Goal: Check status

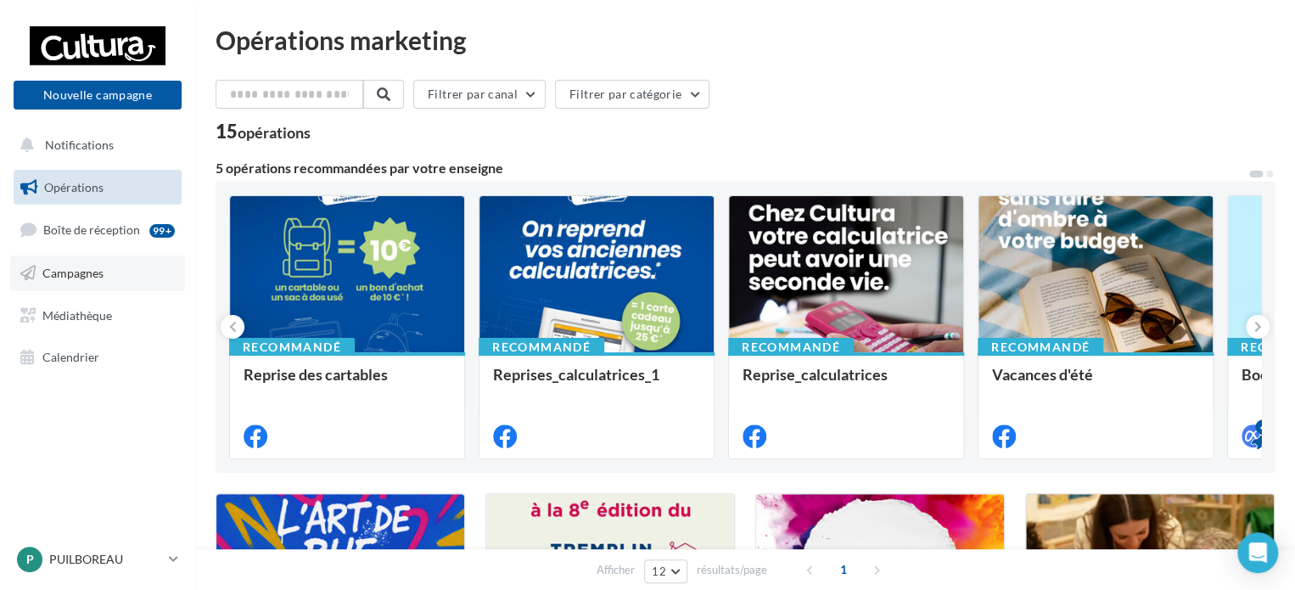
click at [102, 260] on link "Campagnes" at bounding box center [97, 273] width 175 height 36
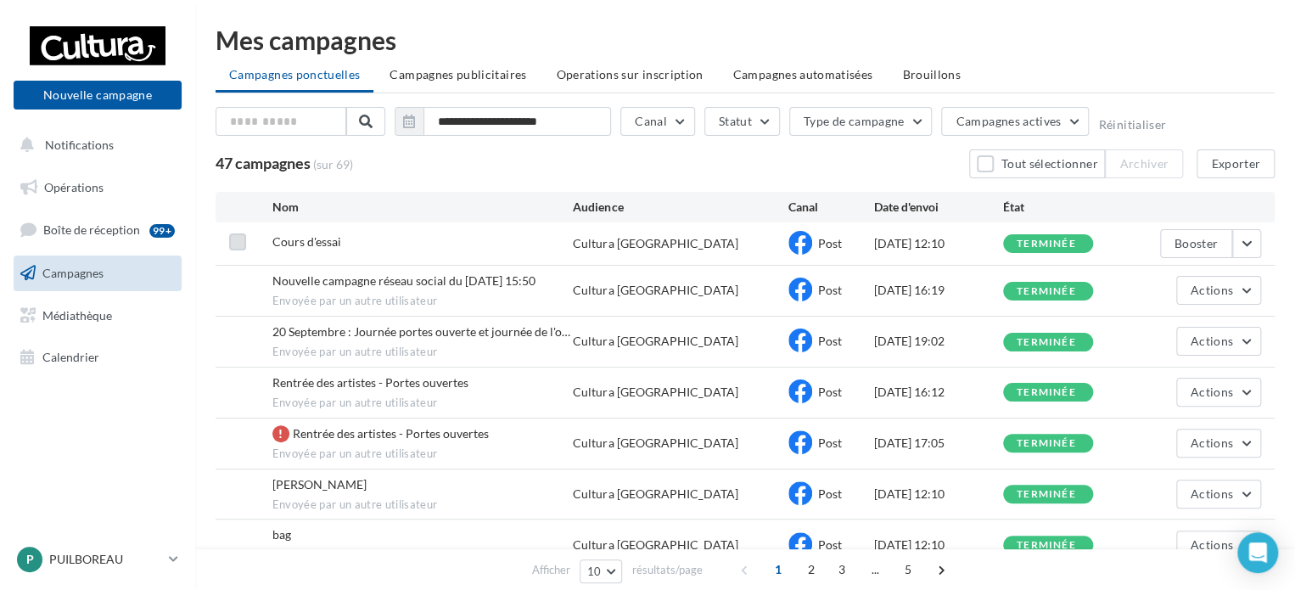
click at [233, 237] on label at bounding box center [237, 241] width 17 height 17
click at [233, 237] on icon at bounding box center [238, 242] width 12 height 12
click at [1254, 241] on button "button" at bounding box center [1246, 243] width 29 height 29
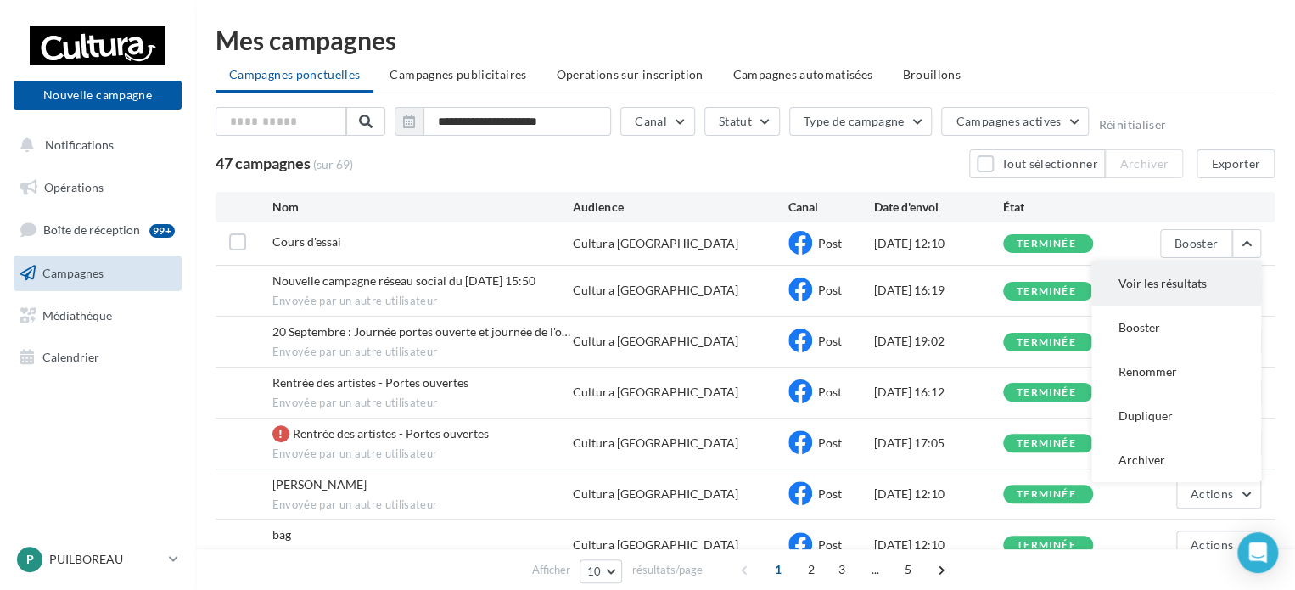
click at [1142, 296] on button "Voir les résultats" at bounding box center [1176, 283] width 170 height 44
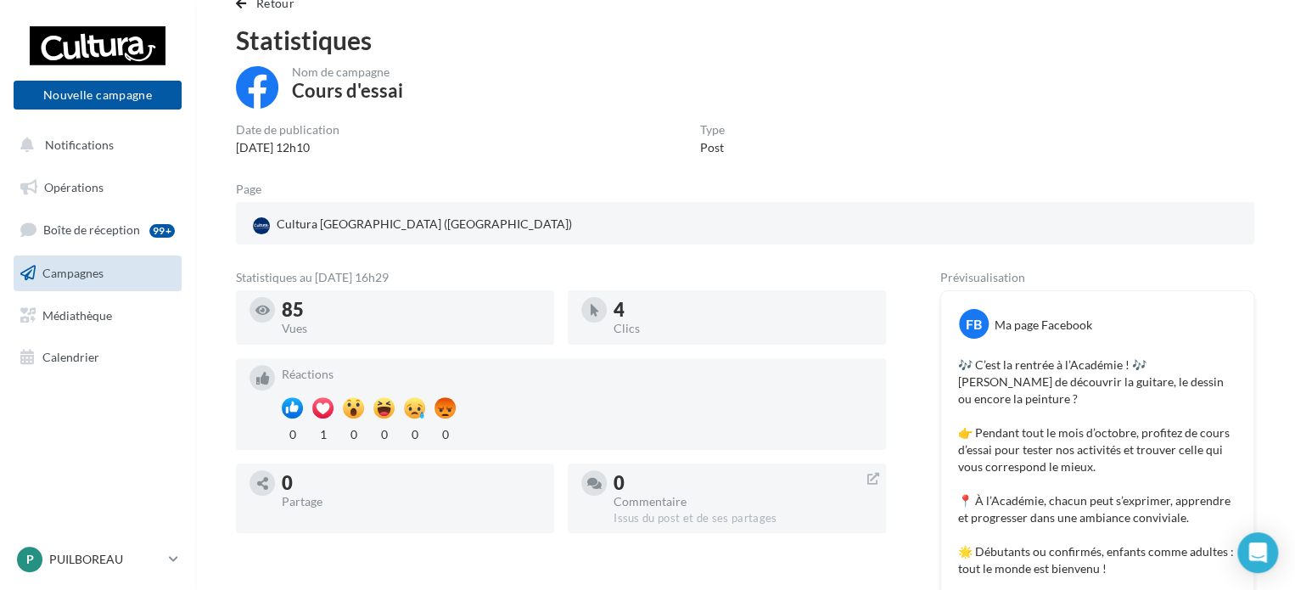
scroll to position [37, 0]
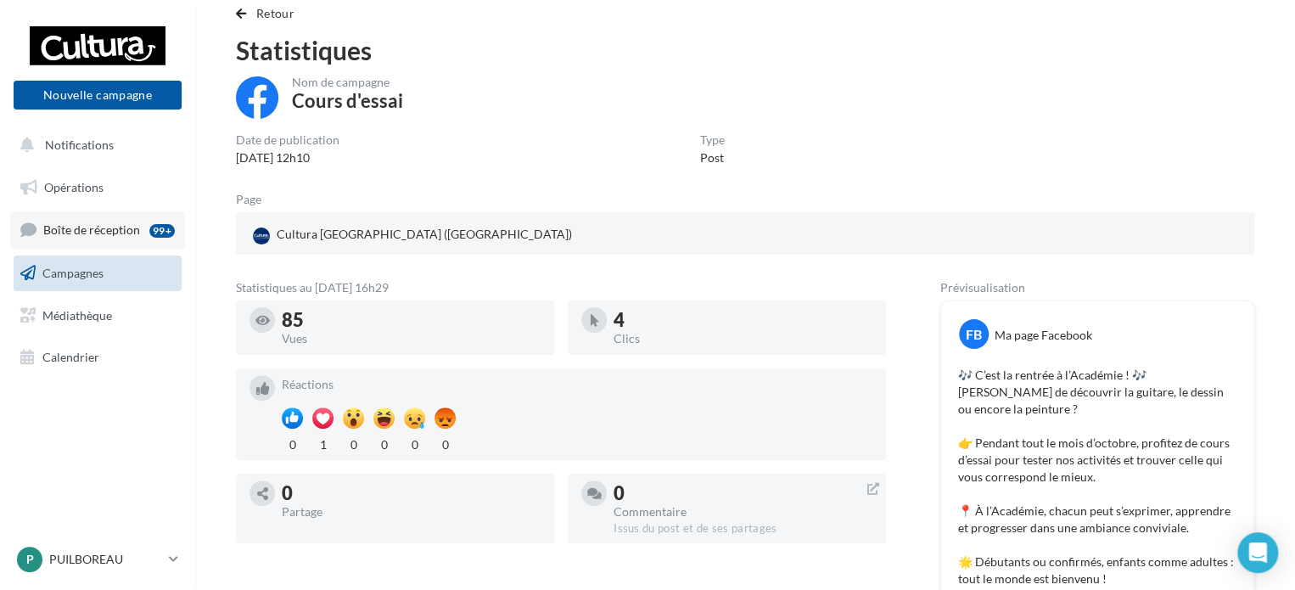
click at [59, 226] on span "Boîte de réception" at bounding box center [91, 229] width 97 height 14
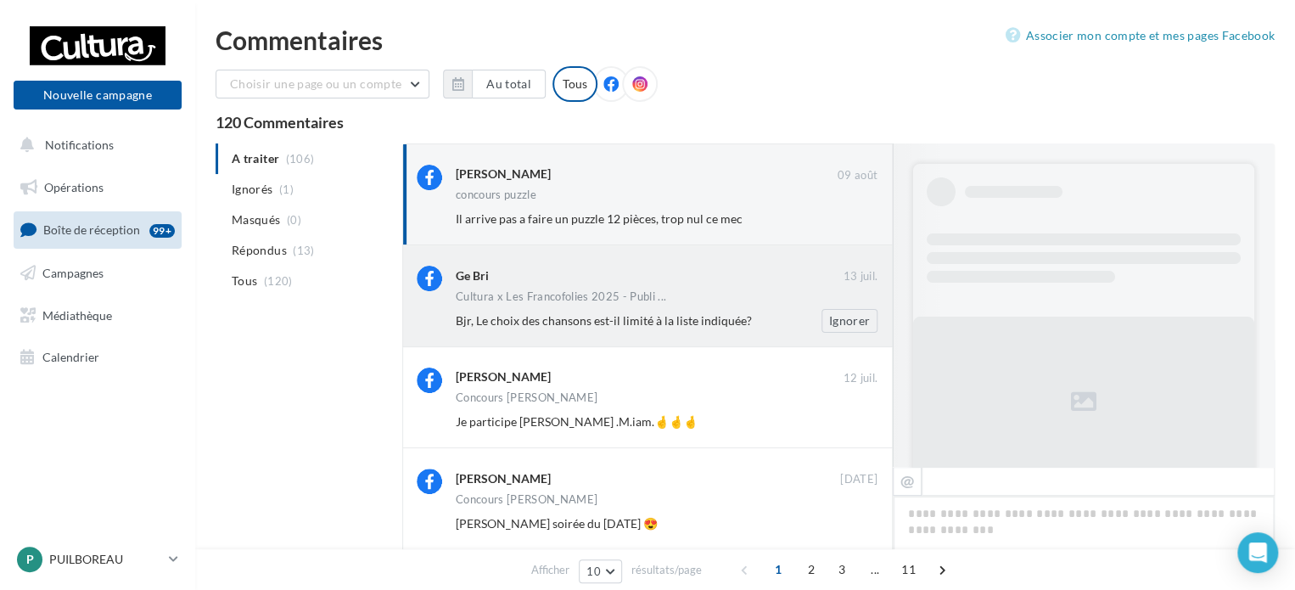
scroll to position [726, 0]
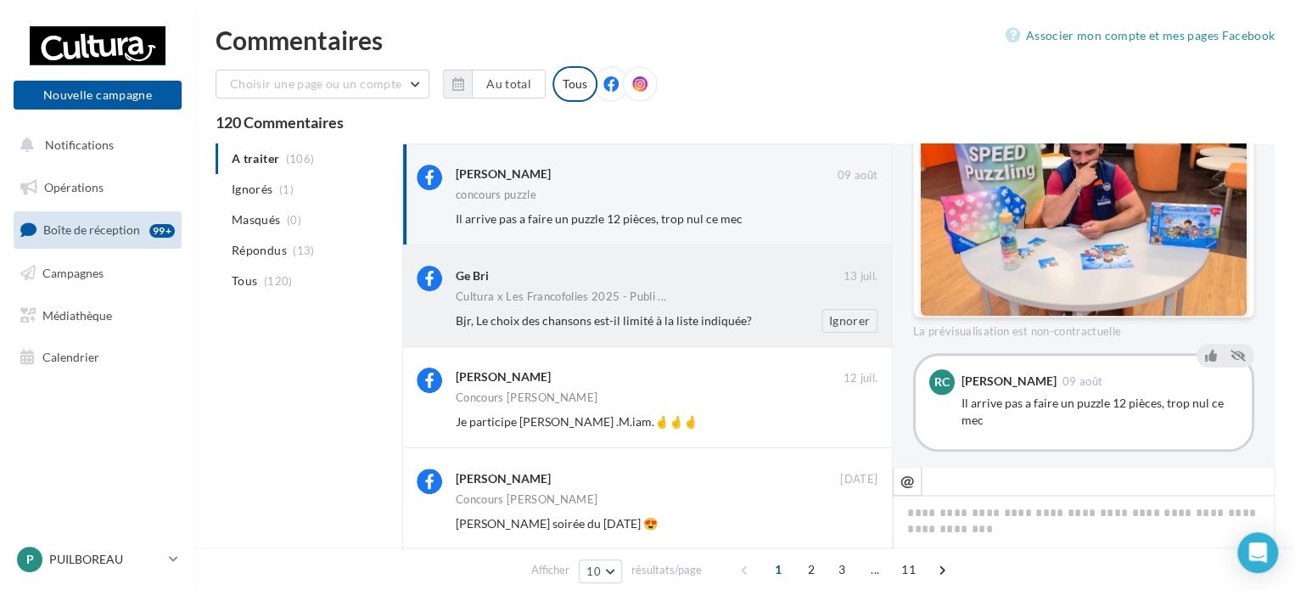
click at [782, 315] on div "Ignorer" at bounding box center [836, 321] width 110 height 24
click at [833, 318] on button "Ignorer" at bounding box center [849, 321] width 56 height 24
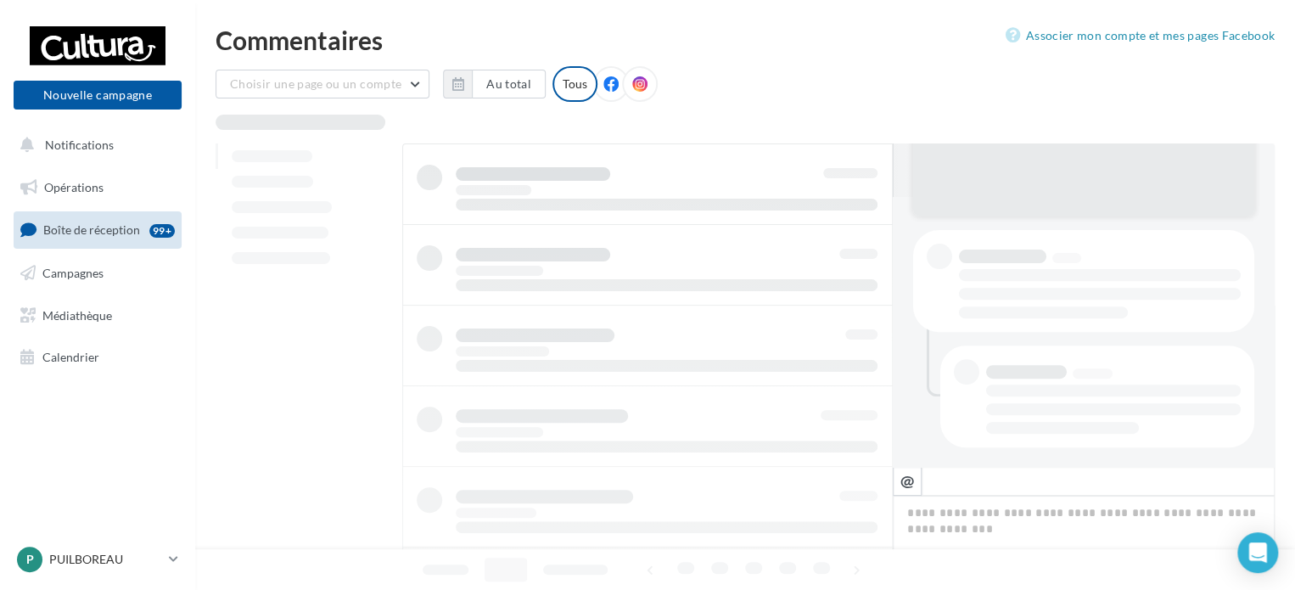
scroll to position [0, 0]
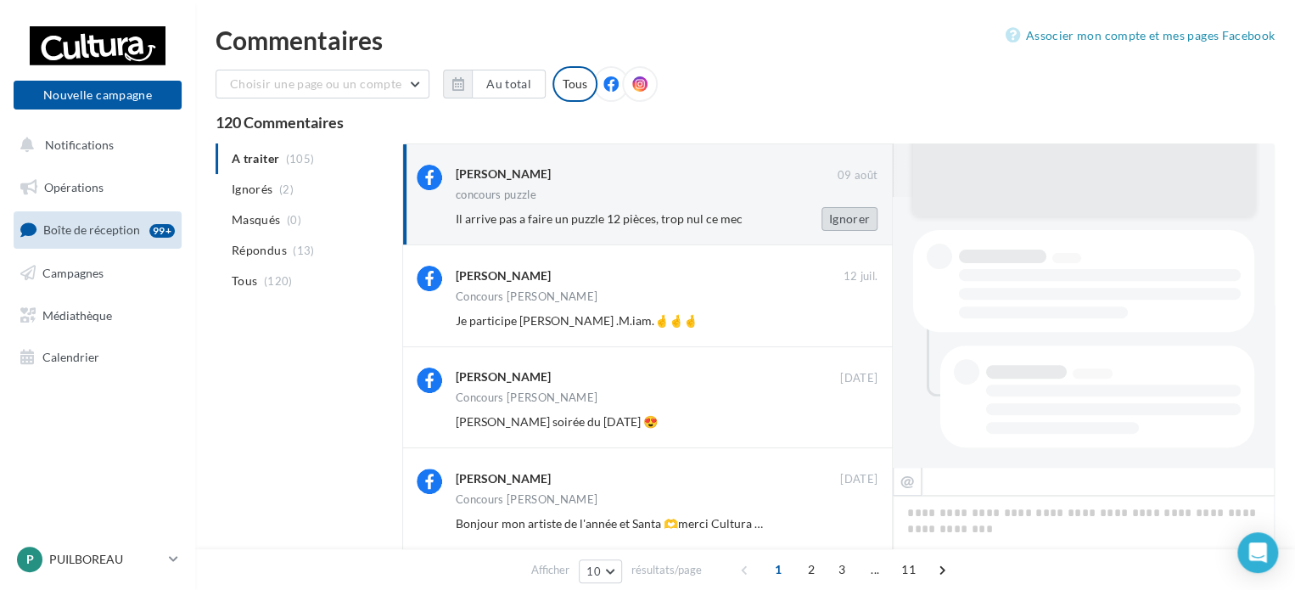
click at [870, 210] on button "Ignorer" at bounding box center [849, 219] width 56 height 24
